Goal: Transaction & Acquisition: Book appointment/travel/reservation

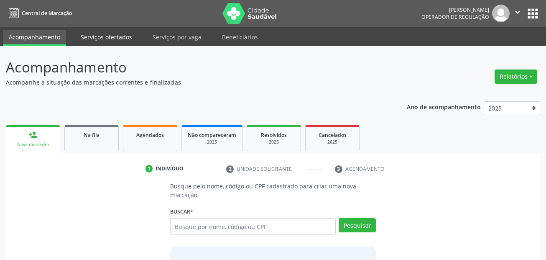
click at [94, 38] on link "Serviços ofertados" at bounding box center [106, 37] width 63 height 15
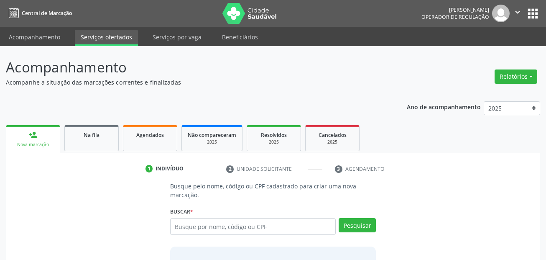
select select "8"
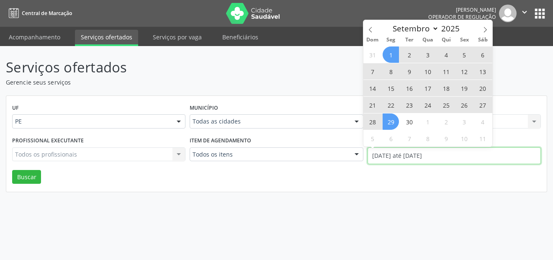
drag, startPoint x: 481, startPoint y: 156, endPoint x: 374, endPoint y: 158, distance: 106.7
click at [374, 158] on input "[DATE] até [DATE]" at bounding box center [453, 155] width 173 height 17
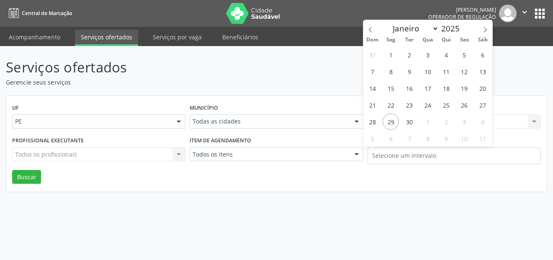
click at [402, 196] on div "Serviços ofertados Gerencie seus serviços UF PE PE Nenhum resultado encontrado …" at bounding box center [276, 153] width 553 height 214
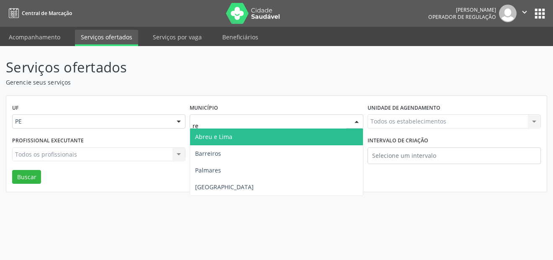
type input "rec"
click at [230, 137] on span "[GEOGRAPHIC_DATA]" at bounding box center [276, 136] width 172 height 17
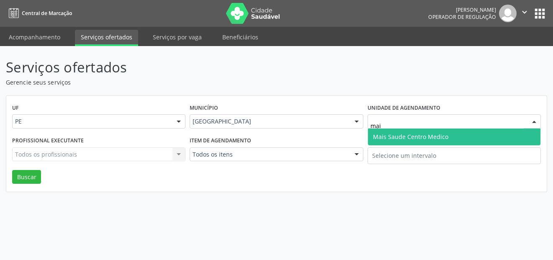
type input "mais"
click at [403, 133] on span "Mais Saude Centro Medico" at bounding box center [410, 137] width 75 height 8
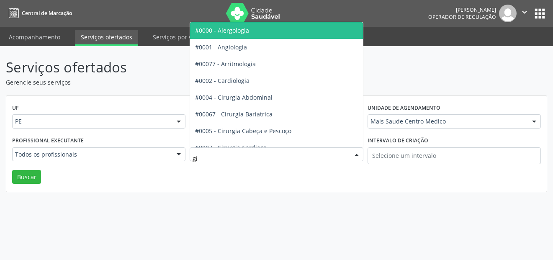
type input "gin"
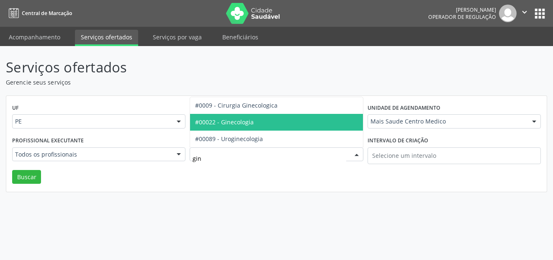
click at [236, 122] on span "#00022 - Ginecologia" at bounding box center [224, 122] width 59 height 8
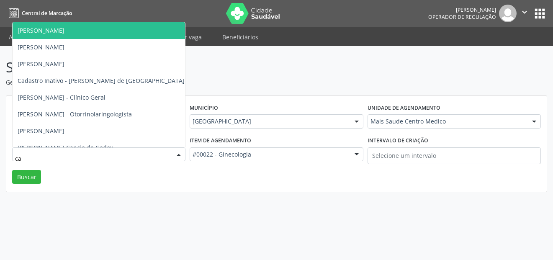
type input "c"
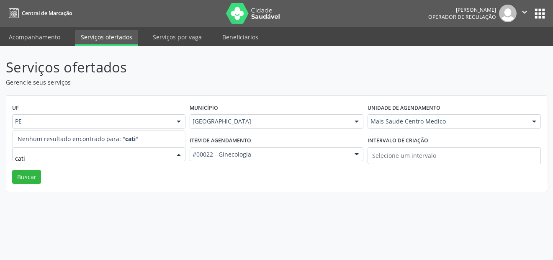
type input "catia"
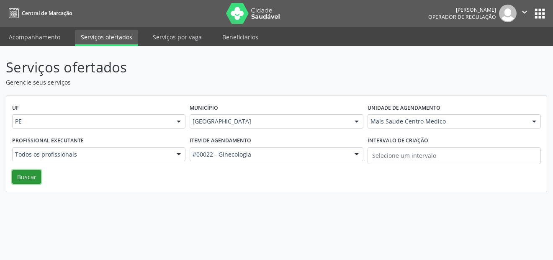
click at [34, 179] on button "Buscar" at bounding box center [26, 177] width 29 height 14
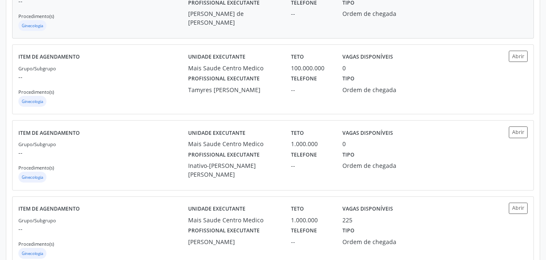
scroll to position [376, 0]
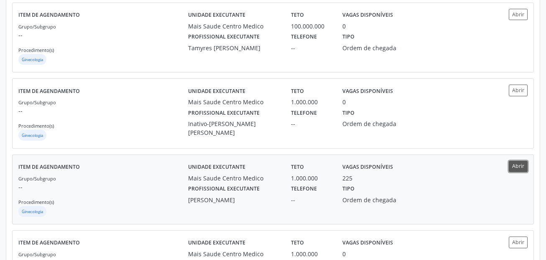
click at [518, 166] on button "Abrir" at bounding box center [518, 166] width 19 height 11
click at [525, 164] on button "Abrir" at bounding box center [518, 166] width 19 height 11
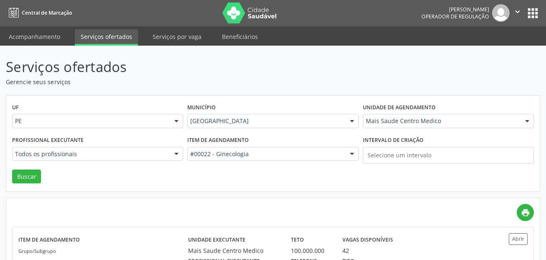
scroll to position [0, 0]
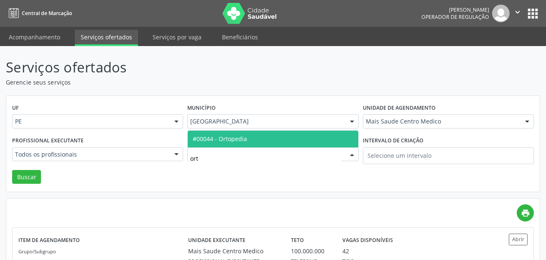
type input "orto"
click at [247, 142] on span "#00044 - Ortopedia" at bounding box center [273, 139] width 170 height 17
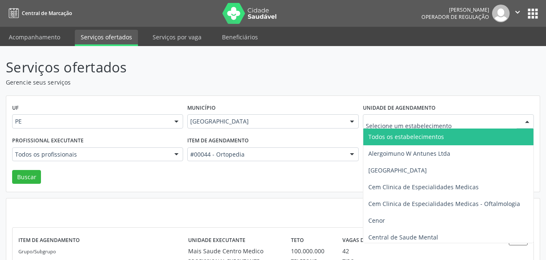
click at [414, 136] on span "Todos os estabelecimentos" at bounding box center [407, 137] width 76 height 8
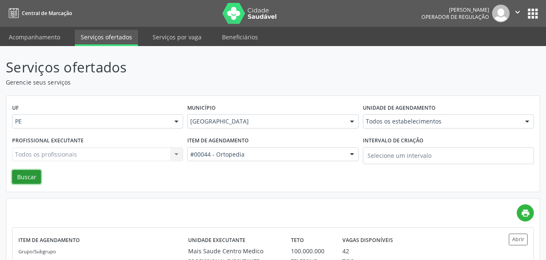
click at [17, 179] on button "Buscar" at bounding box center [26, 177] width 29 height 14
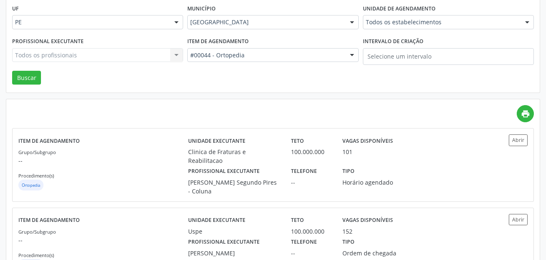
scroll to position [125, 0]
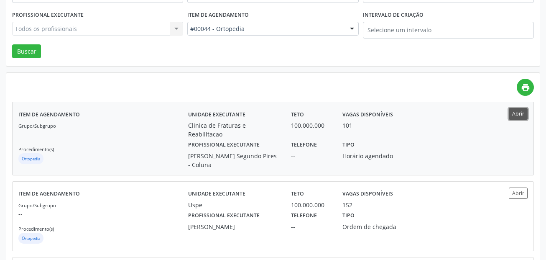
click at [515, 117] on button "Abrir" at bounding box center [518, 113] width 19 height 11
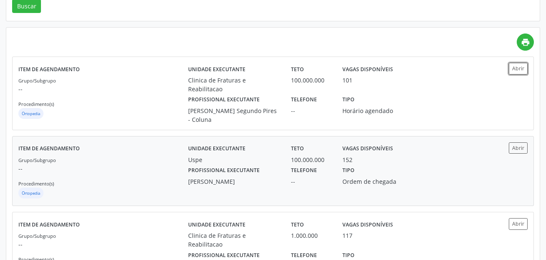
scroll to position [167, 0]
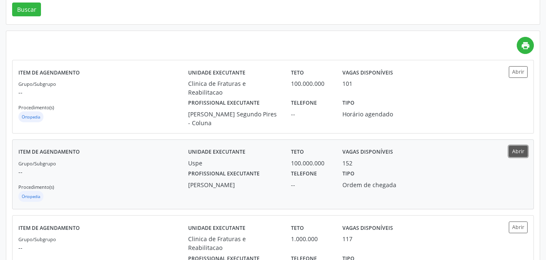
click at [514, 148] on button "Abrir" at bounding box center [518, 151] width 19 height 11
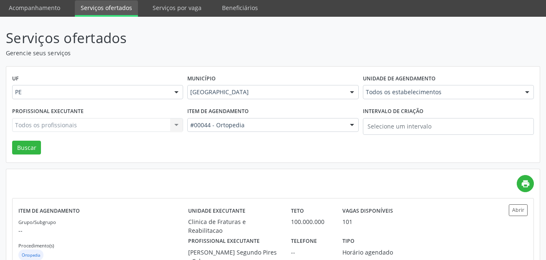
scroll to position [0, 0]
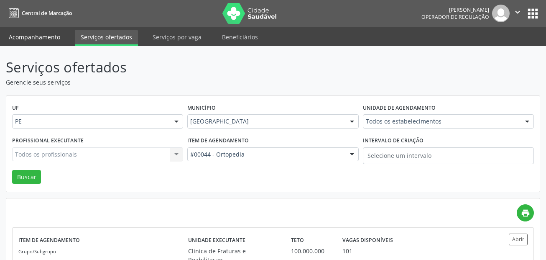
click at [26, 40] on link "Acompanhamento" at bounding box center [34, 37] width 63 height 15
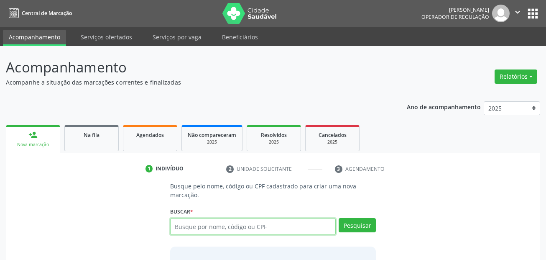
click at [217, 225] on input "text" at bounding box center [253, 226] width 166 height 17
paste input "07573803443"
type input "07573803443"
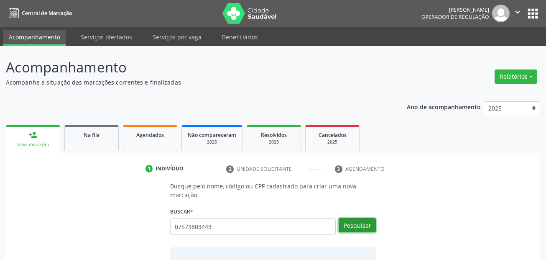
click at [362, 224] on button "Pesquisar" at bounding box center [357, 225] width 37 height 14
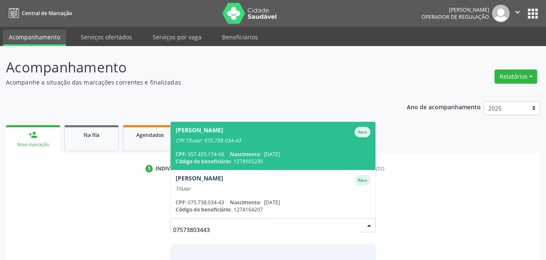
click at [256, 151] on span "Nascimento:" at bounding box center [245, 154] width 31 height 7
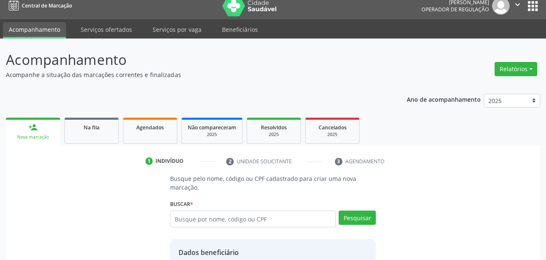
scroll to position [167, 0]
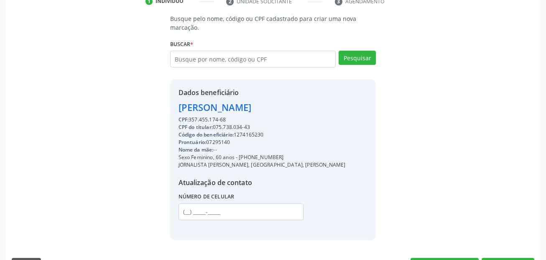
drag, startPoint x: 238, startPoint y: 156, endPoint x: 281, endPoint y: 155, distance: 42.7
click at [281, 155] on div "Sexo Feminino, 60 anos - [PHONE_NUMBER]" at bounding box center [262, 158] width 167 height 8
copy div "[PHONE_NUMBER]"
click at [187, 209] on input "text" at bounding box center [241, 211] width 125 height 17
paste input "[PHONE_NUMBER]"
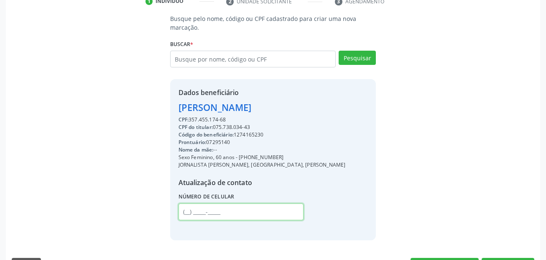
type input "[PHONE_NUMBER]"
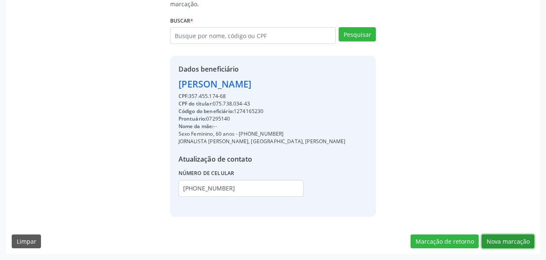
click at [515, 240] on button "Nova marcação" at bounding box center [508, 241] width 53 height 14
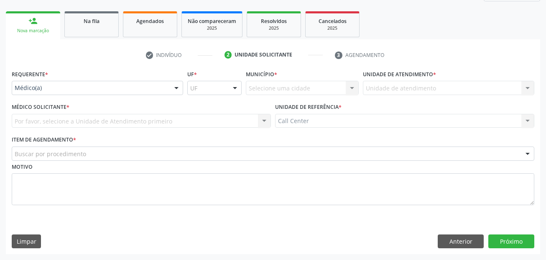
scroll to position [114, 0]
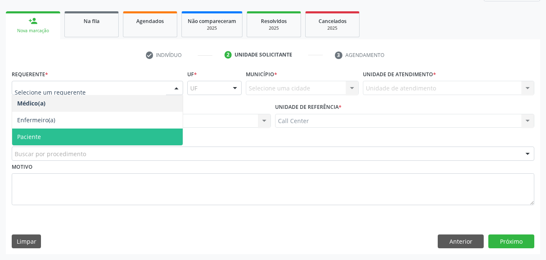
click at [40, 135] on span "Paciente" at bounding box center [29, 137] width 24 height 8
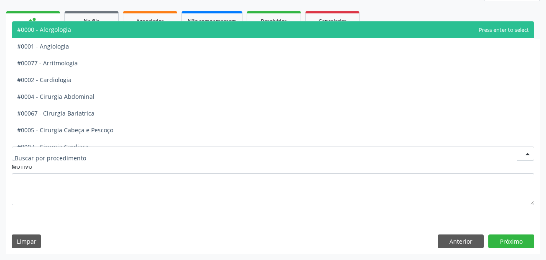
click at [50, 159] on div at bounding box center [273, 153] width 523 height 14
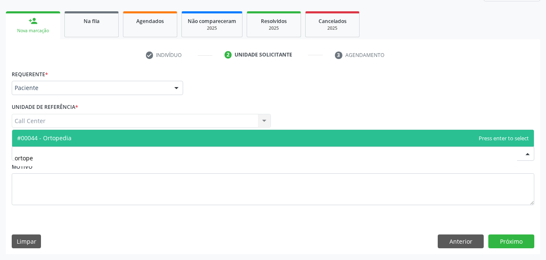
type input "ortoped"
click at [48, 134] on span "#00044 - Ortopedia" at bounding box center [273, 138] width 522 height 17
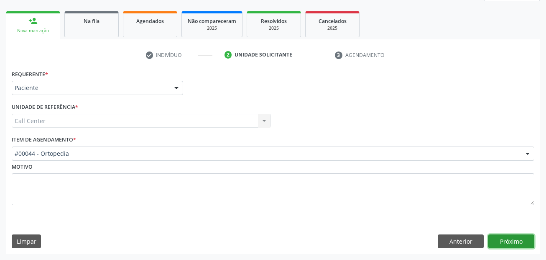
click at [497, 239] on button "Próximo" at bounding box center [512, 241] width 46 height 14
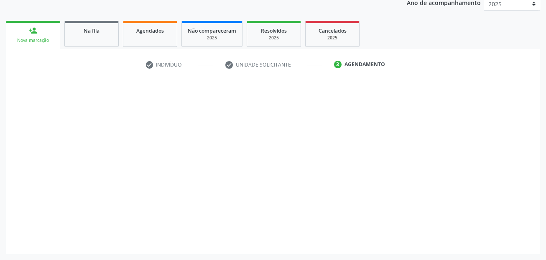
scroll to position [104, 0]
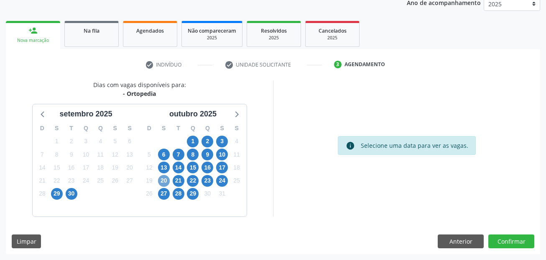
click at [164, 178] on span "20" at bounding box center [164, 181] width 12 height 12
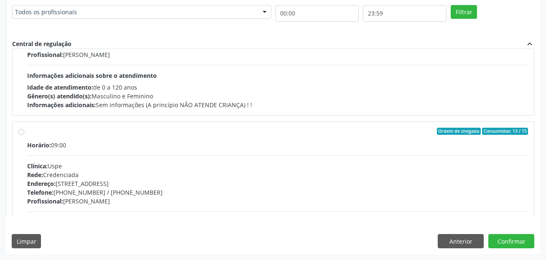
scroll to position [2468, 0]
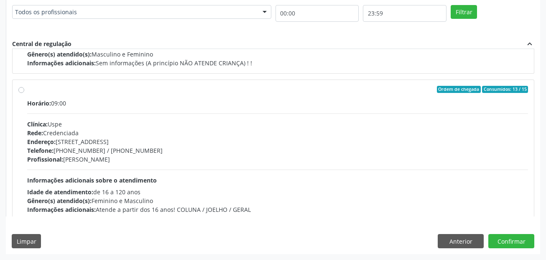
click at [27, 91] on label "Ordem de chegada Consumidos: 13 / 15 Horário: 09:00 Clínica: Uspe Rede: Credenc…" at bounding box center [277, 150] width 501 height 128
click at [22, 91] on input "Ordem de chegada Consumidos: 13 / 15 Horário: 09:00 Clínica: Uspe Rede: Credenc…" at bounding box center [21, 90] width 6 height 8
radio input "true"
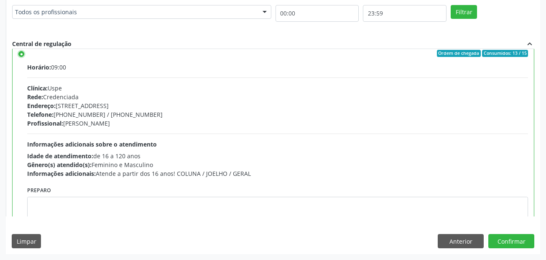
scroll to position [2510, 0]
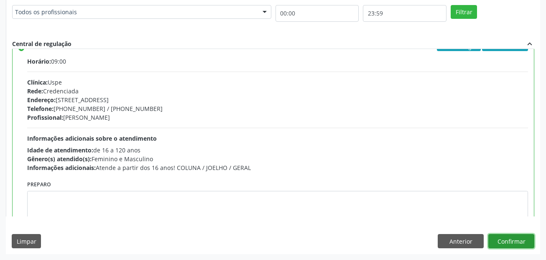
click at [512, 238] on button "Confirmar" at bounding box center [512, 241] width 46 height 14
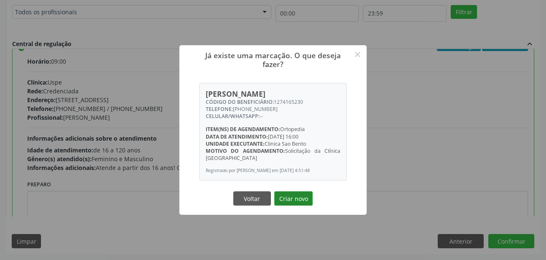
click at [299, 204] on button "Criar novo" at bounding box center [293, 198] width 38 height 14
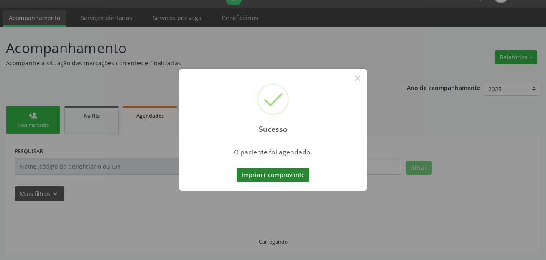
drag, startPoint x: 299, startPoint y: 204, endPoint x: 283, endPoint y: 174, distance: 34.6
click at [283, 174] on button "Imprimir comprovante" at bounding box center [273, 175] width 73 height 14
